Goal: Check status

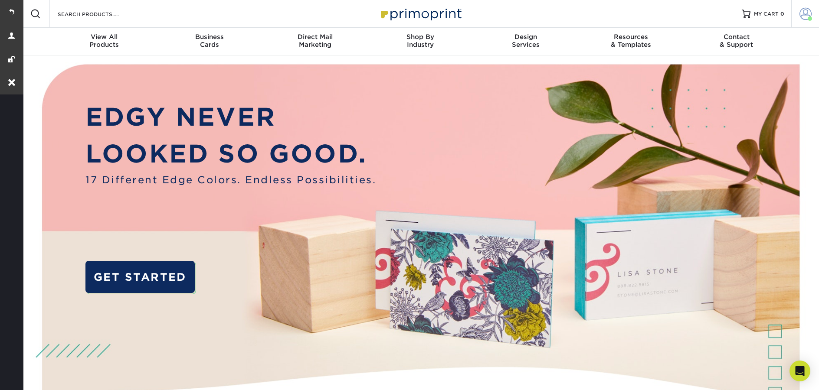
click at [803, 12] on span at bounding box center [805, 14] width 12 height 12
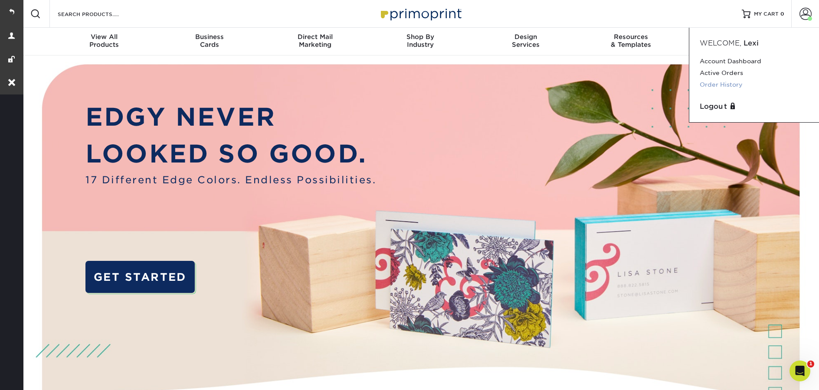
click at [720, 82] on link "Order History" at bounding box center [754, 85] width 109 height 12
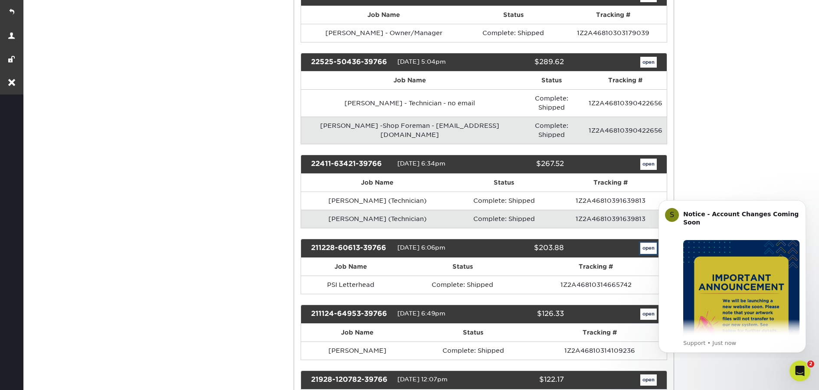
click at [645, 243] on link "open" at bounding box center [648, 248] width 16 height 11
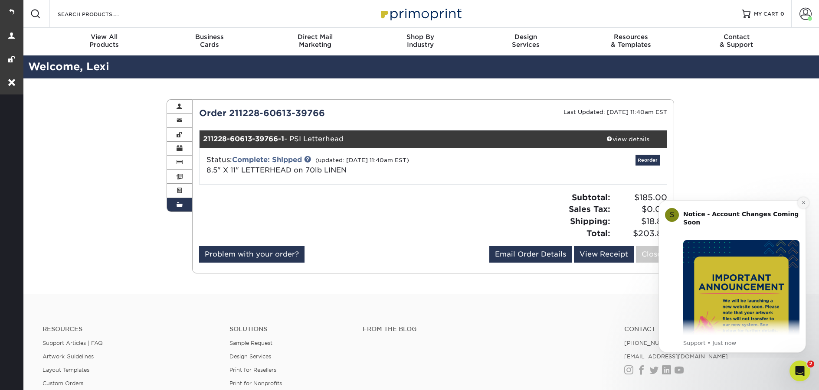
click at [800, 204] on button "Dismiss notification" at bounding box center [803, 202] width 11 height 11
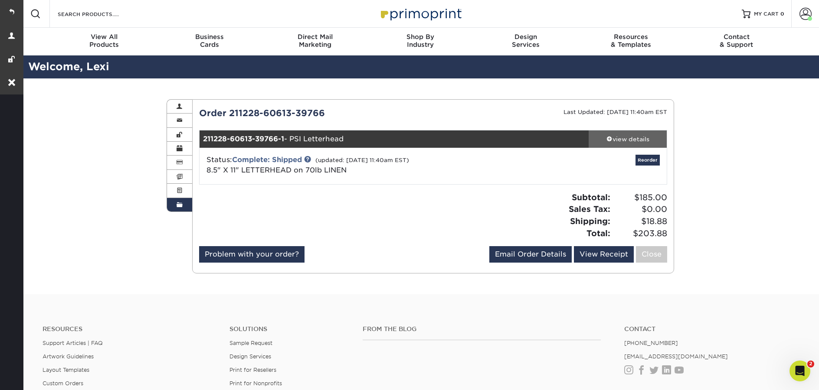
click at [637, 144] on link "view details" at bounding box center [628, 139] width 78 height 17
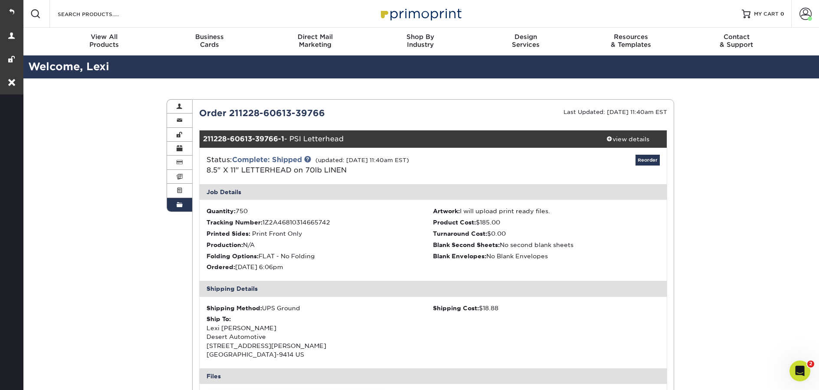
drag, startPoint x: 330, startPoint y: 113, endPoint x: 229, endPoint y: 110, distance: 101.1
click at [229, 110] on div "Order 211228-60613-39766" at bounding box center [313, 113] width 241 height 13
copy div "211228-60613-39766"
